Goal: Navigation & Orientation: Understand site structure

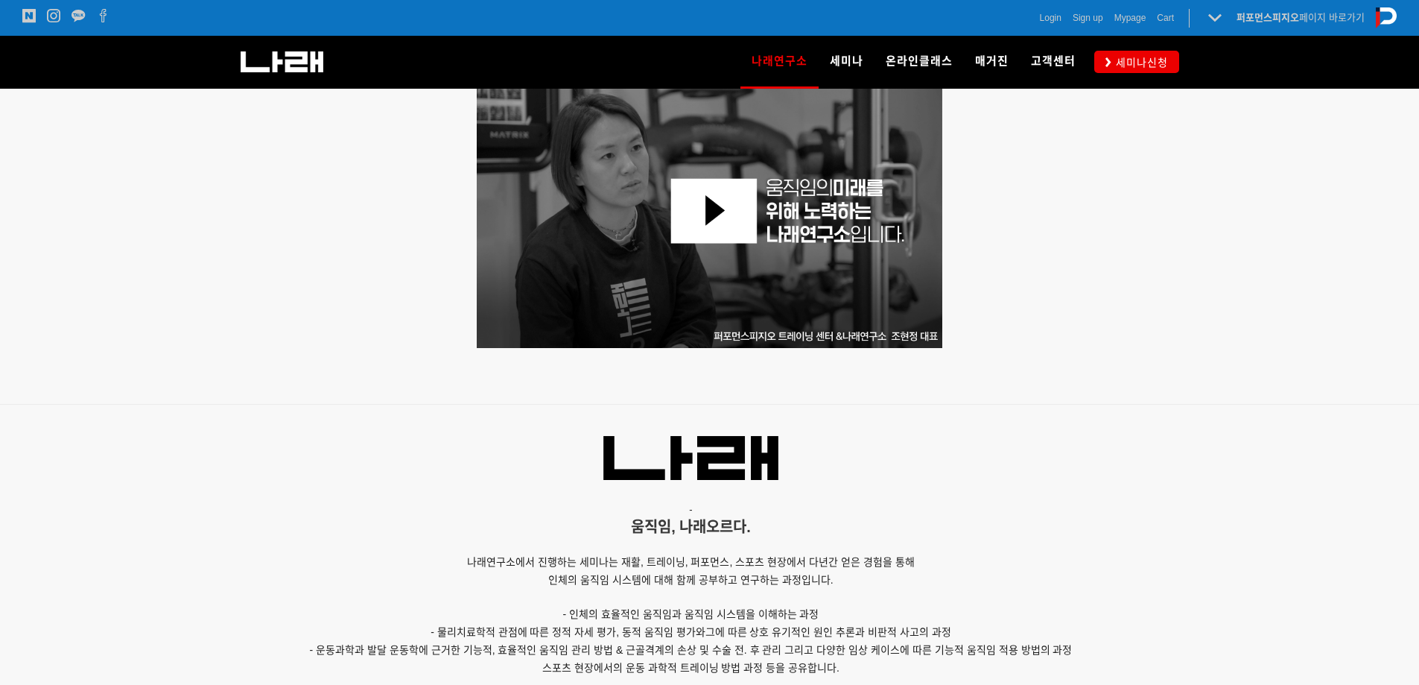
scroll to position [64, 0]
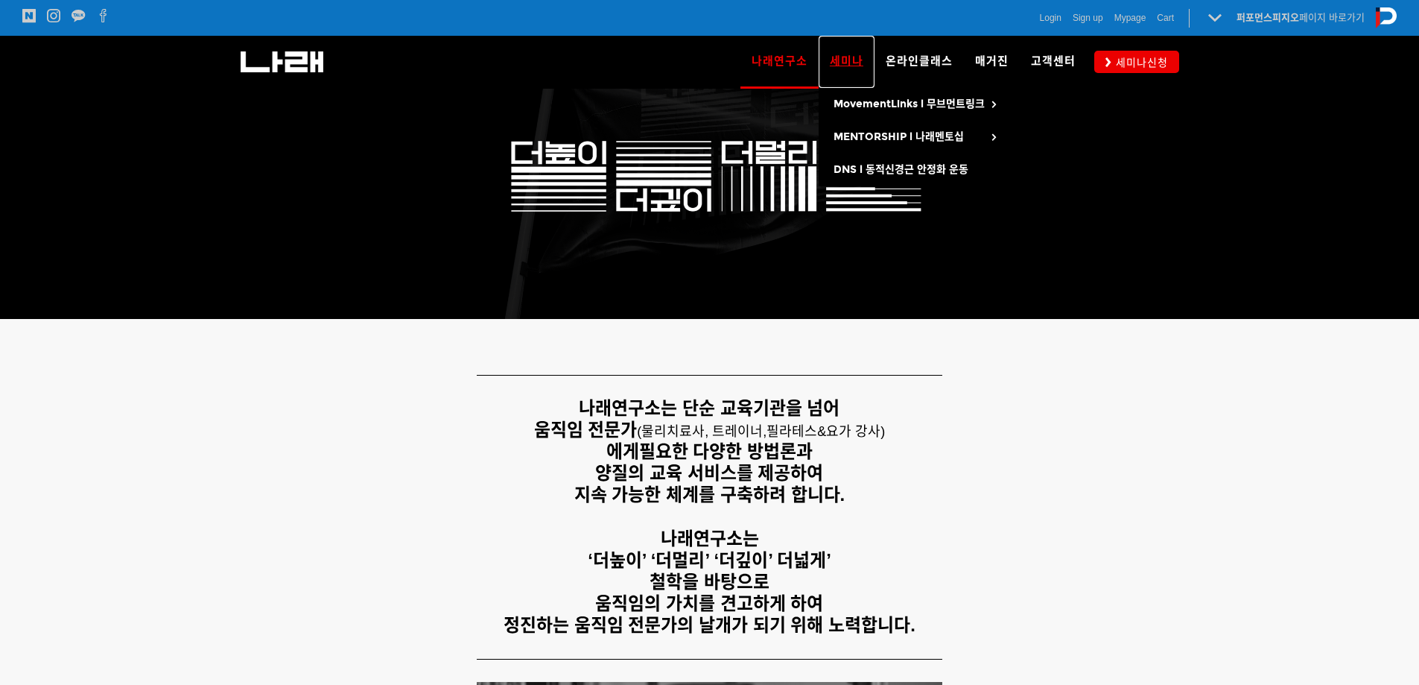
click at [860, 52] on link "세미나" at bounding box center [847, 62] width 56 height 52
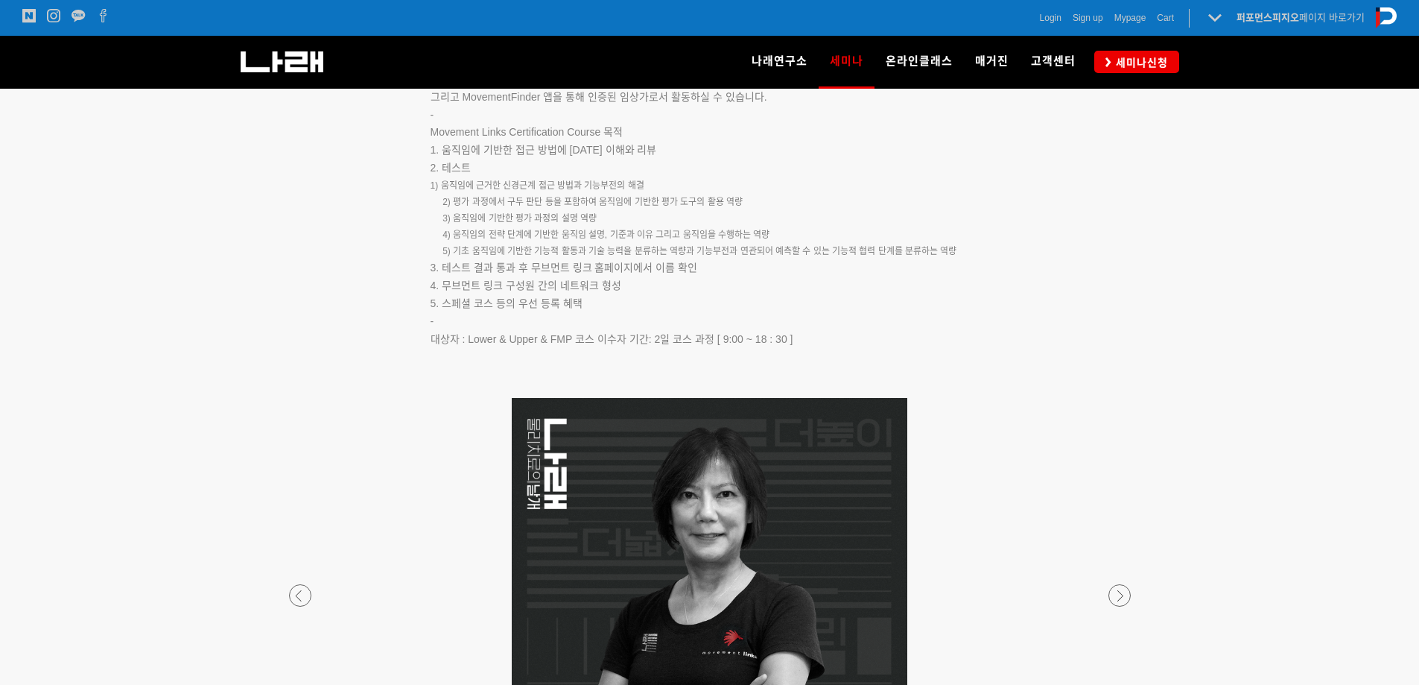
scroll to position [2110, 0]
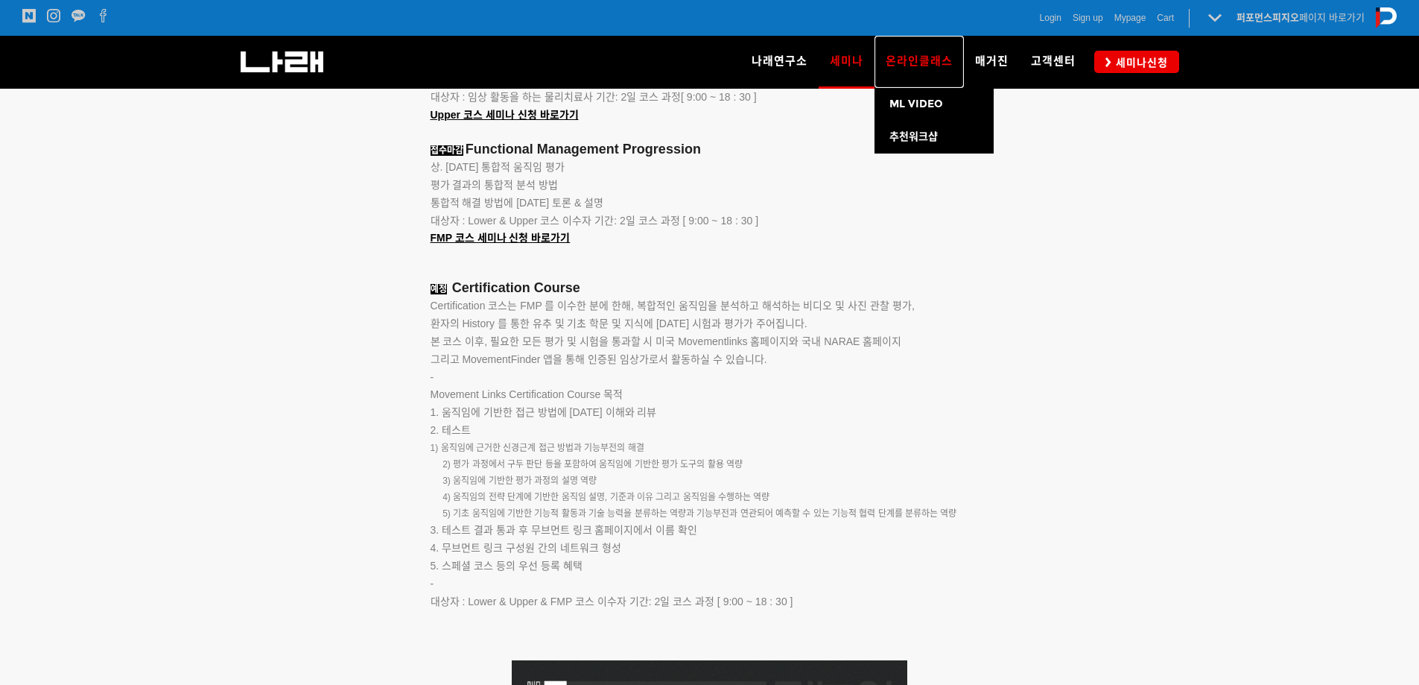
click at [926, 65] on span "온라인클래스" at bounding box center [919, 60] width 67 height 13
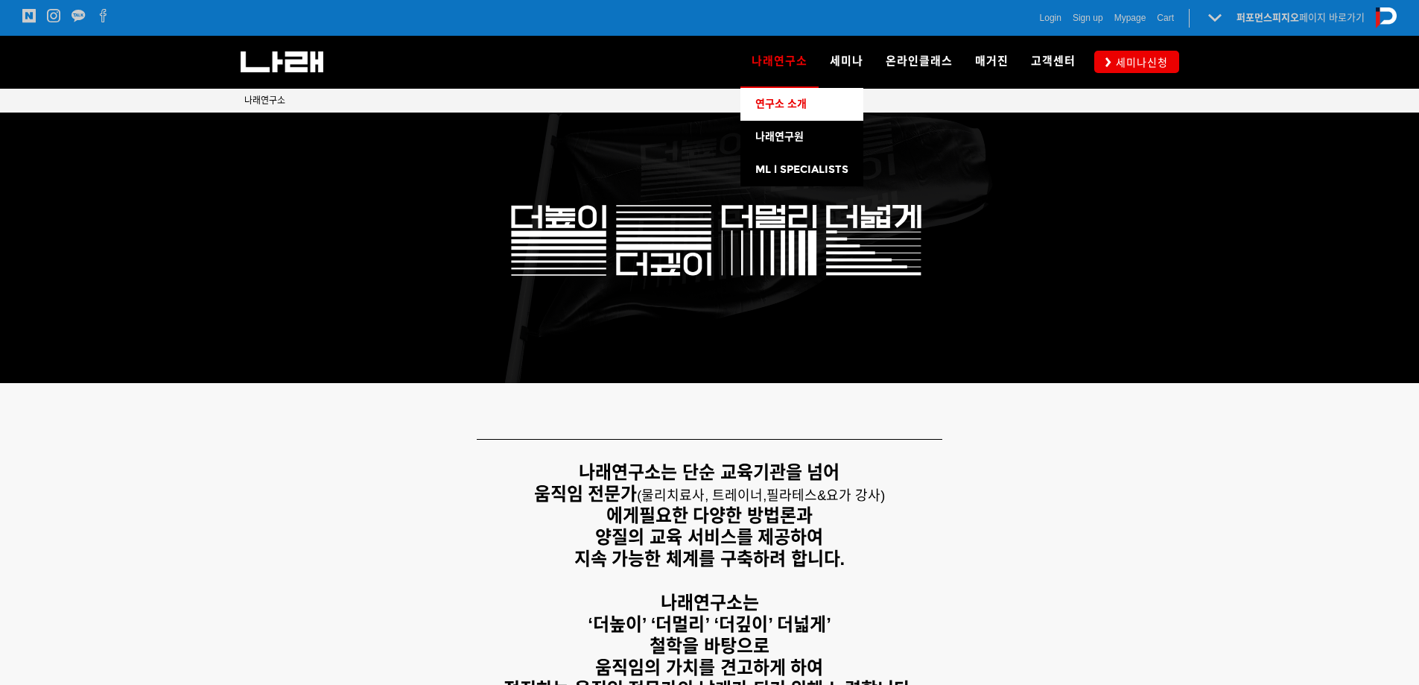
click at [778, 98] on span "연구소 소개" at bounding box center [780, 104] width 51 height 13
